Goal: Find contact information: Find contact information

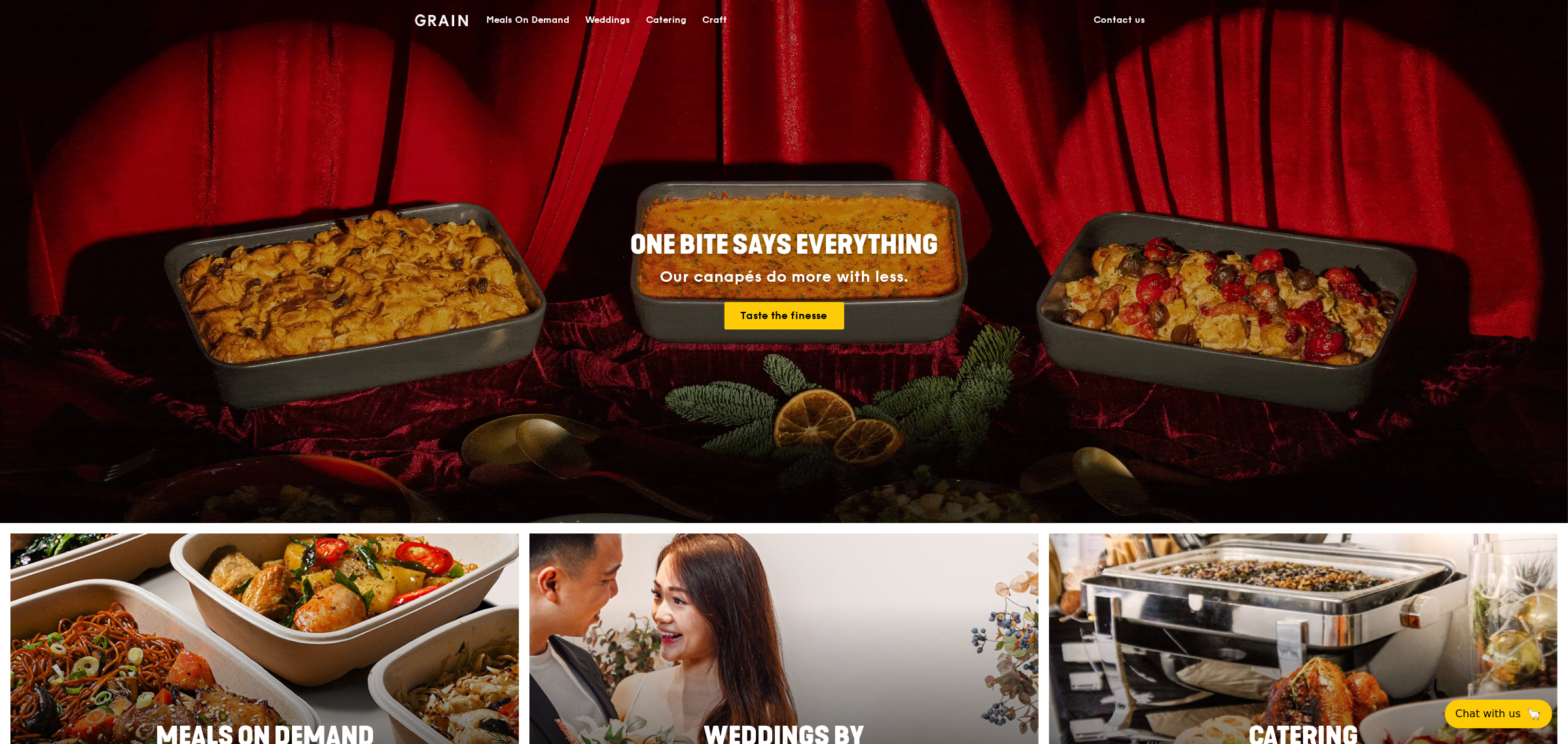
click at [1136, 24] on link "Contact us" at bounding box center [1119, 20] width 68 height 39
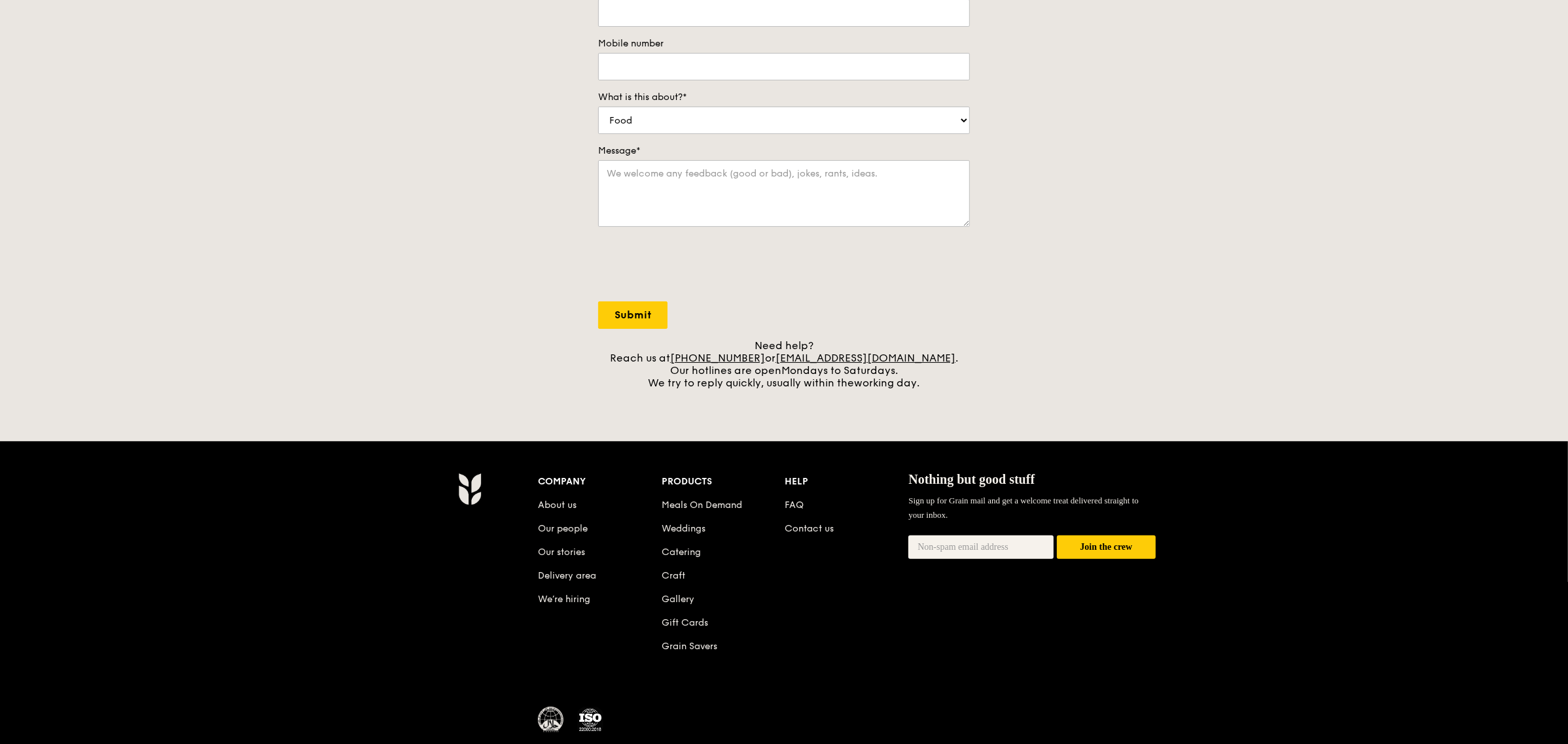
scroll to position [338, 0]
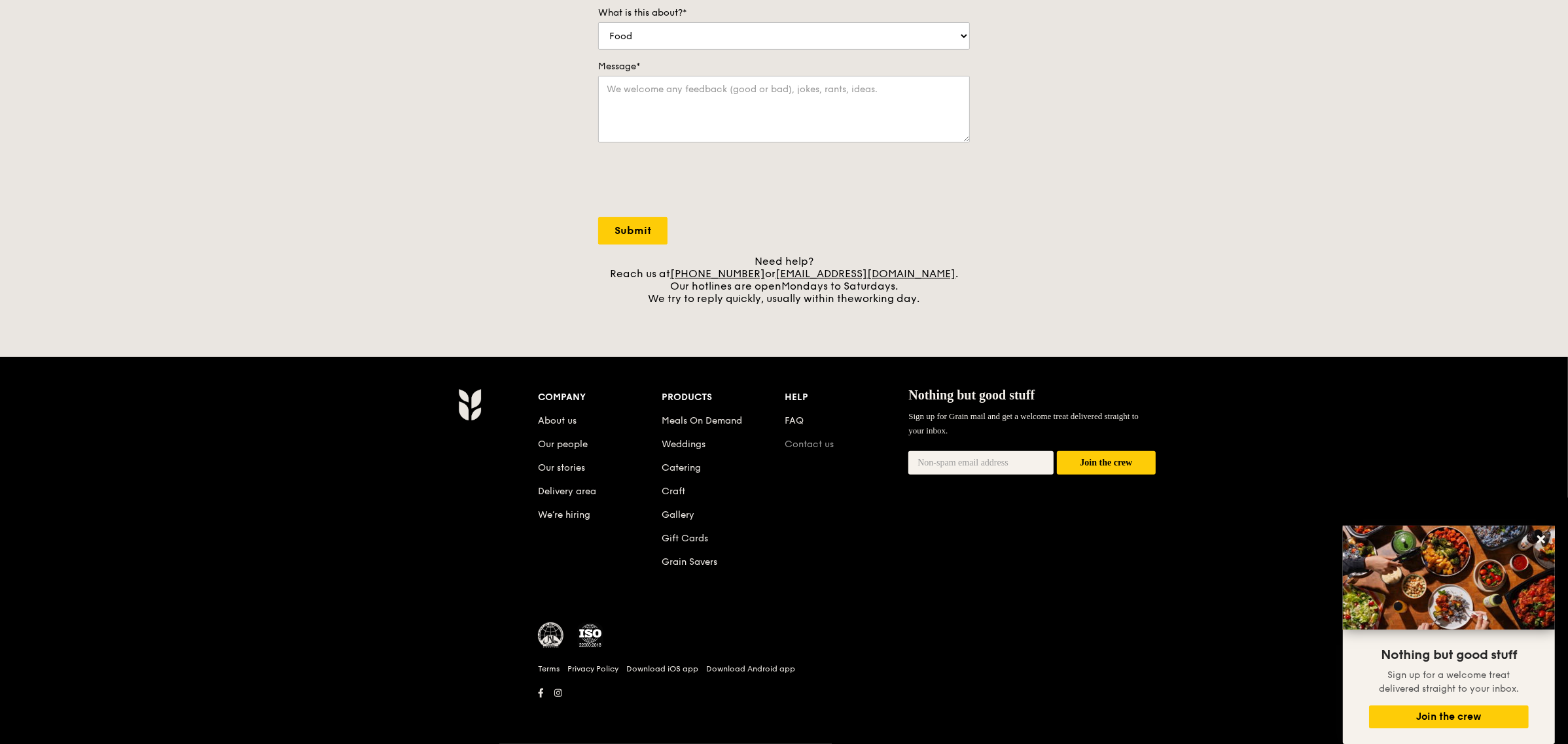
click at [799, 443] on link "Contact us" at bounding box center [810, 445] width 49 height 11
click at [788, 438] on li "Contact us" at bounding box center [847, 442] width 124 height 24
click at [790, 443] on link "Contact us" at bounding box center [810, 445] width 49 height 11
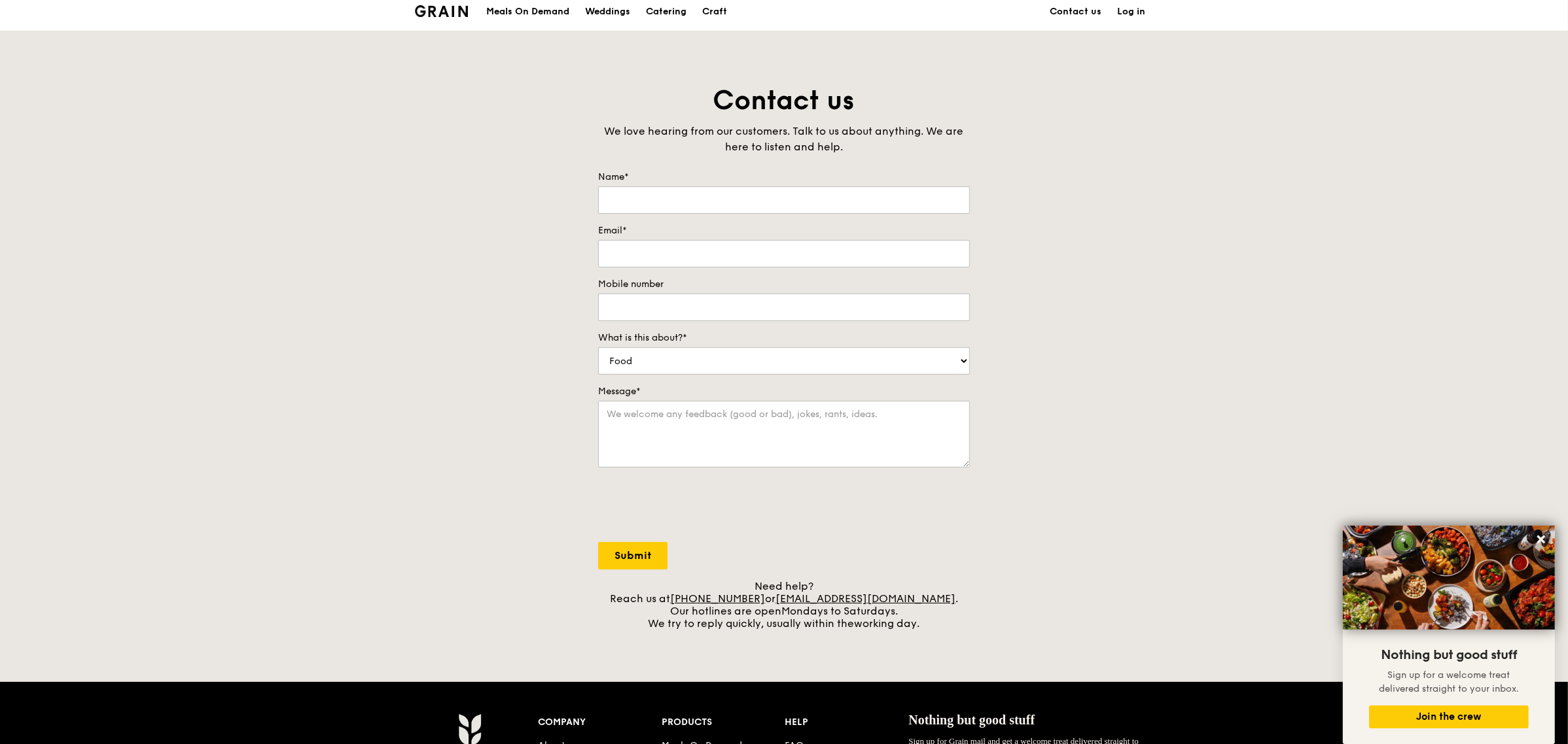
scroll to position [0, 0]
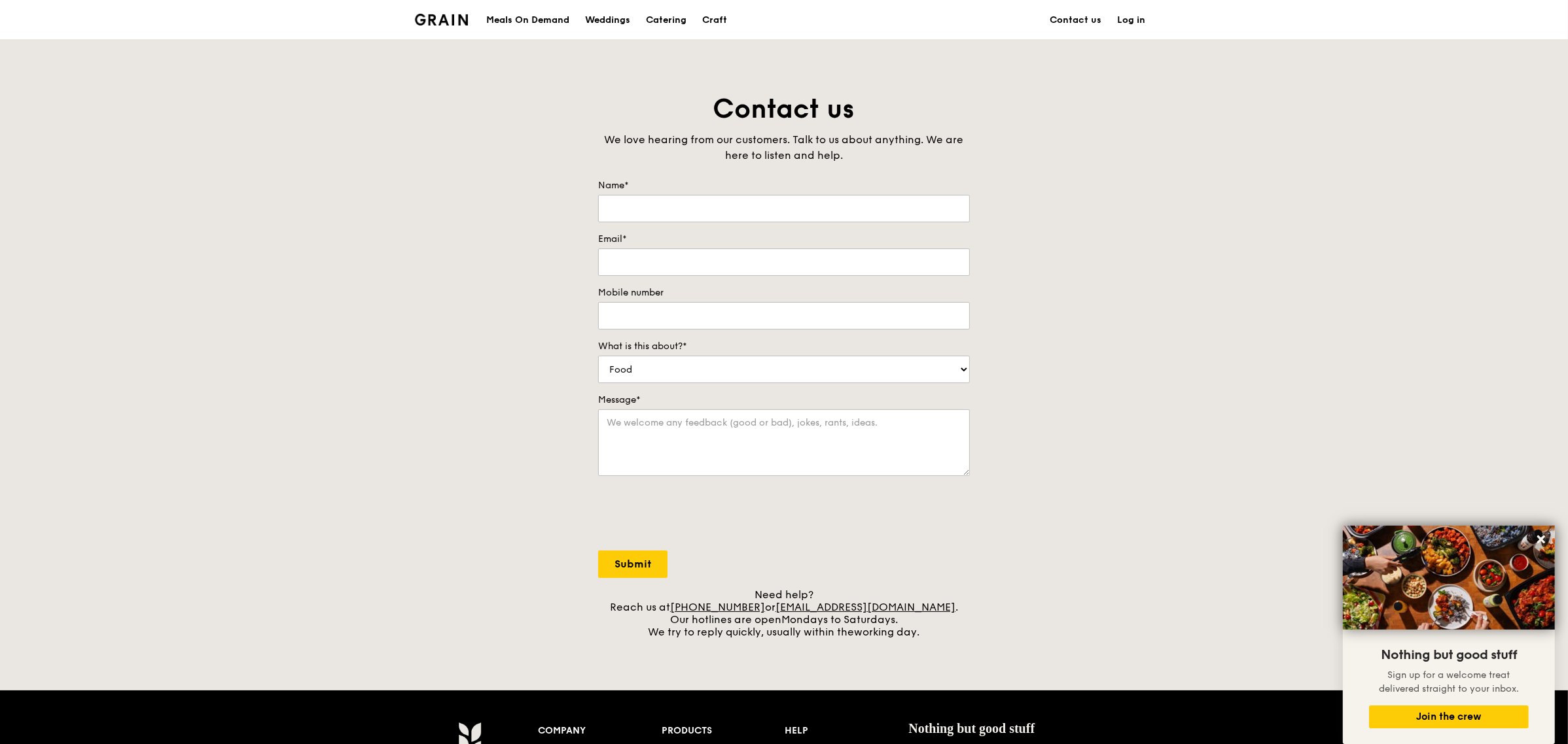
click at [463, 22] on img at bounding box center [441, 19] width 53 height 12
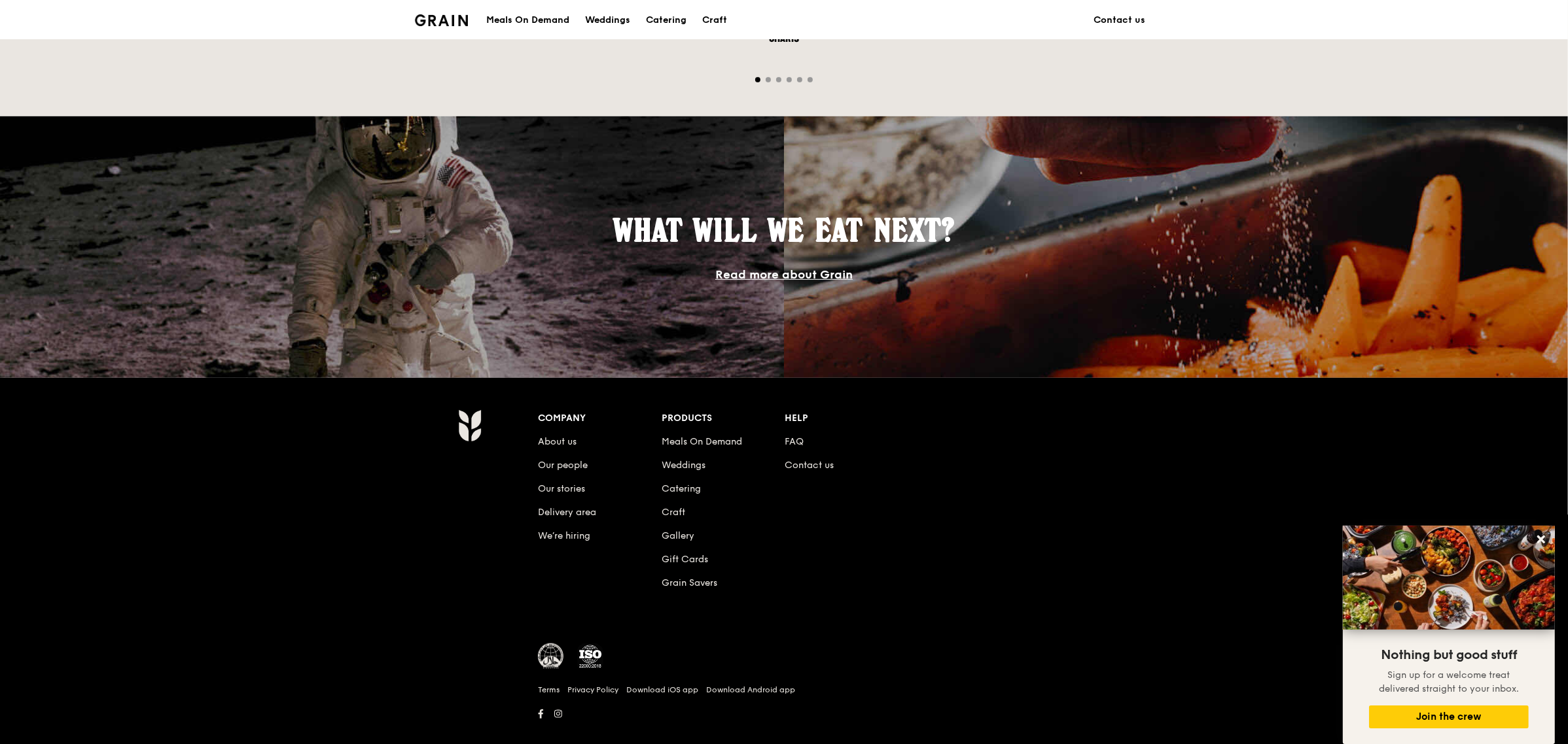
scroll to position [1002, 0]
